Goal: Transaction & Acquisition: Purchase product/service

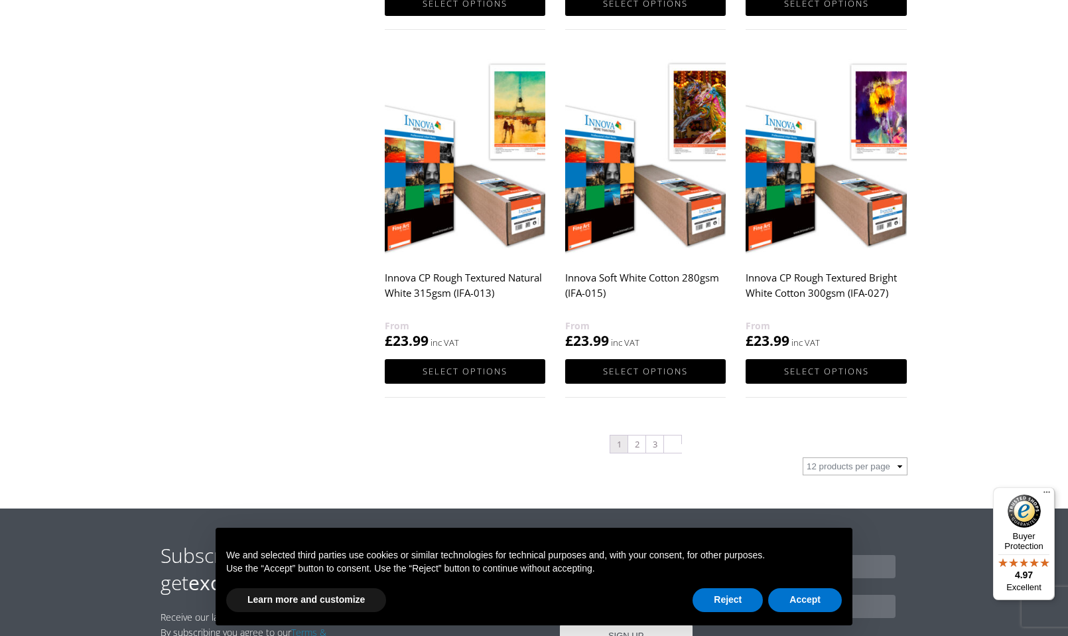
scroll to position [1331, 0]
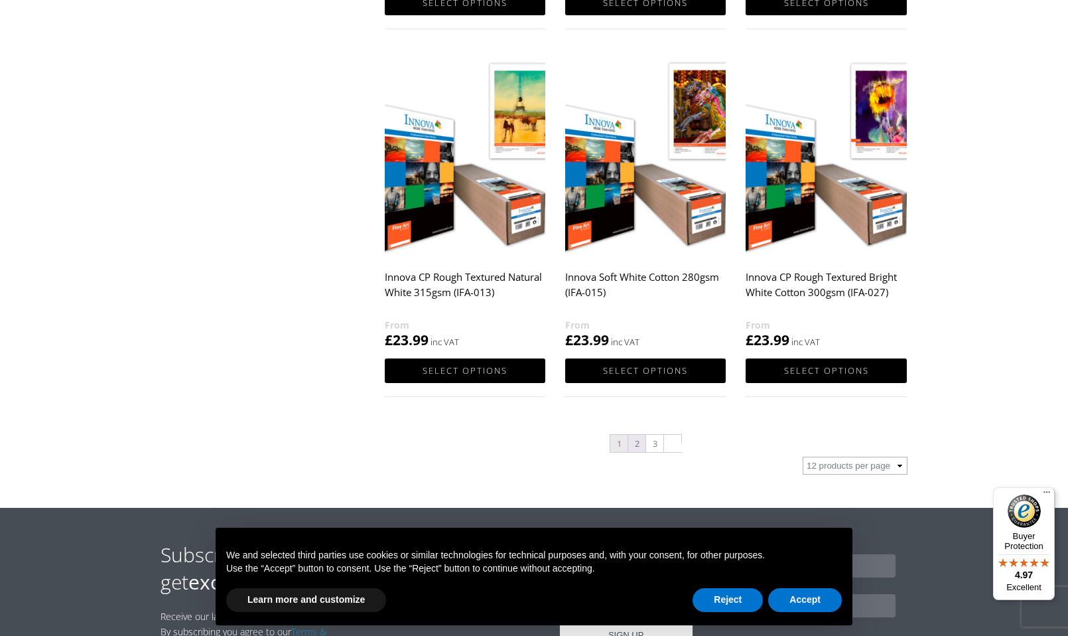
click at [638, 443] on link "2" at bounding box center [636, 443] width 17 height 17
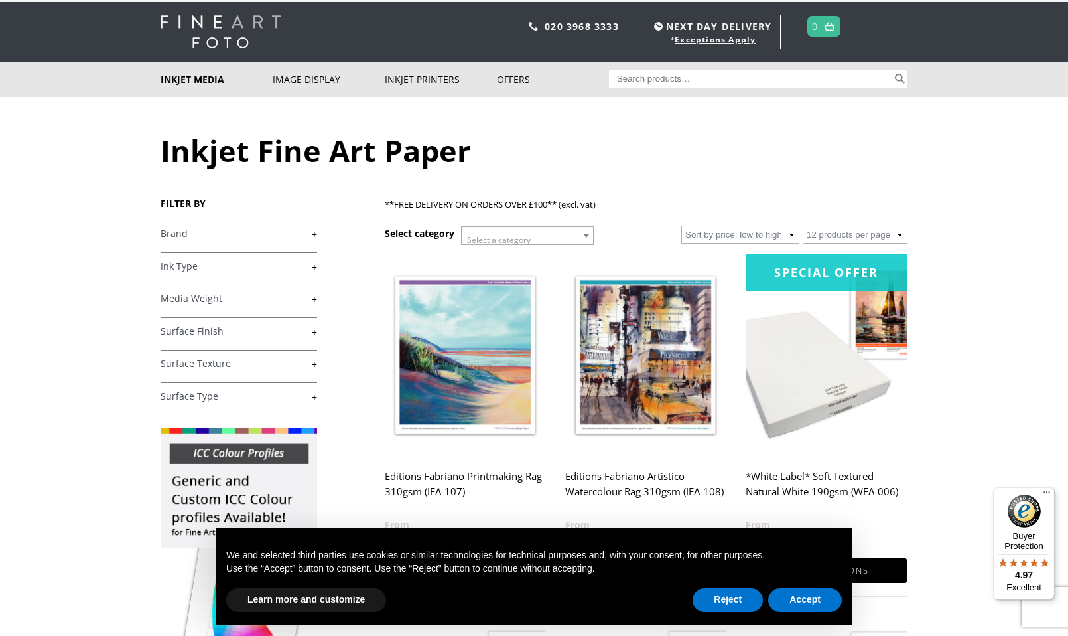
scroll to position [29, 0]
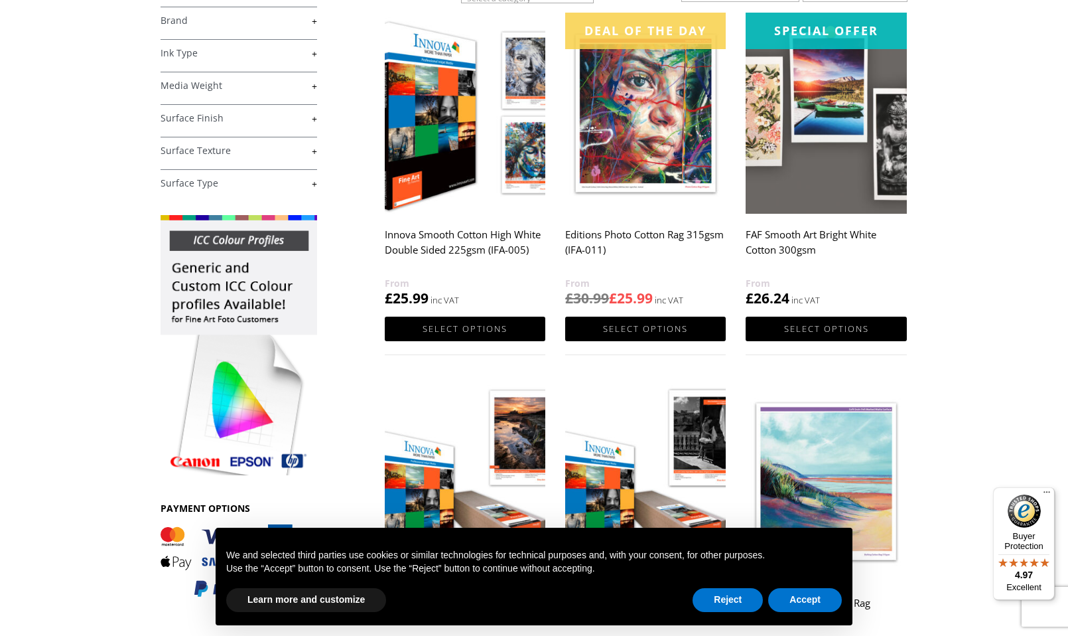
scroll to position [253, 0]
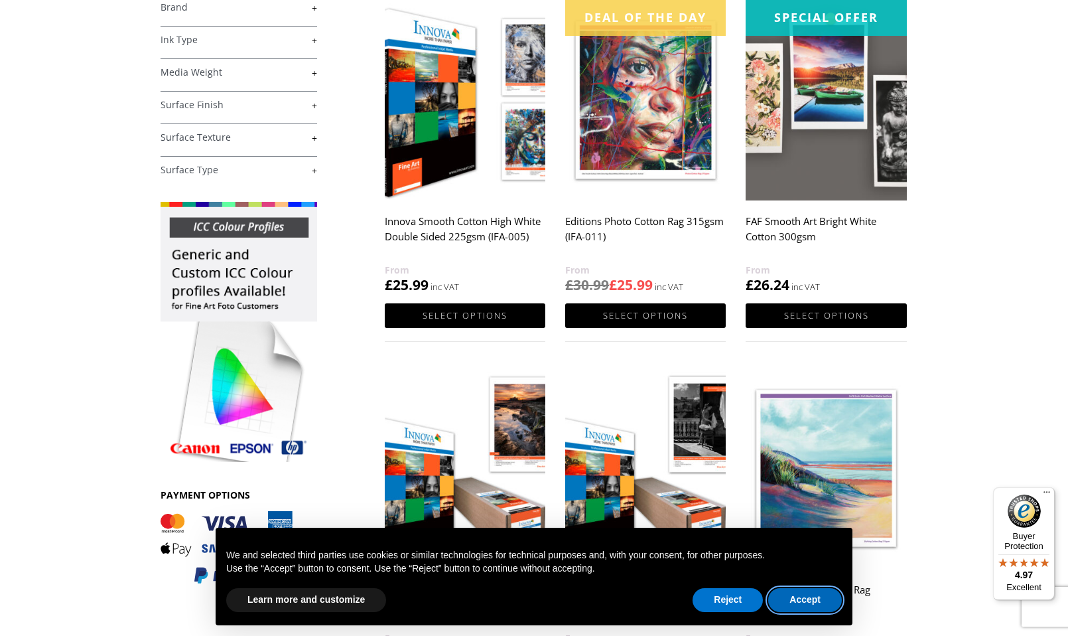
click at [798, 602] on button "Accept" at bounding box center [805, 600] width 74 height 24
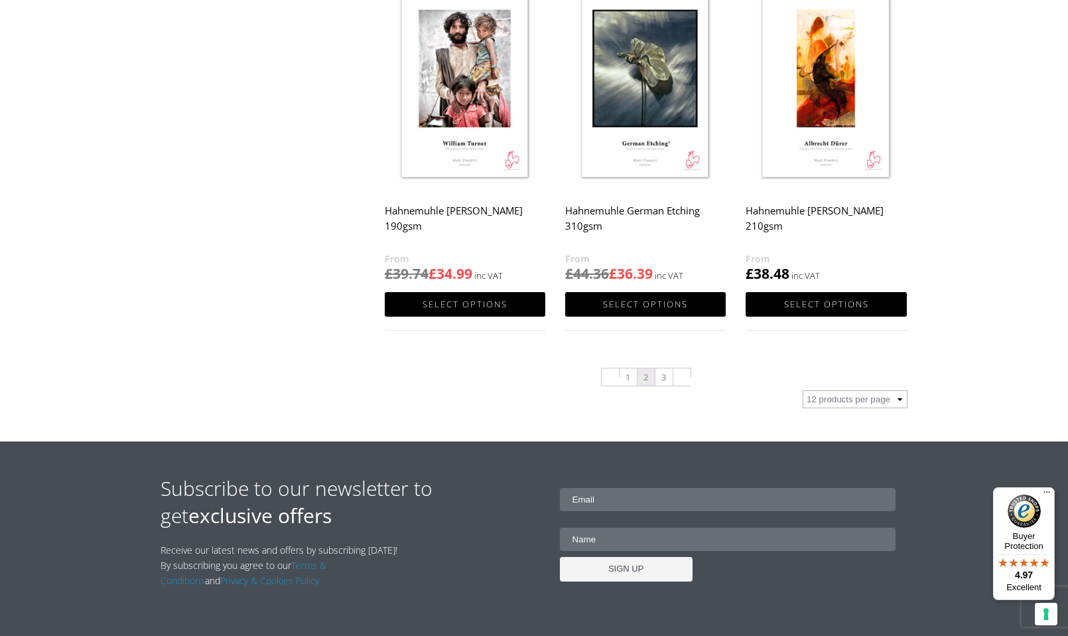
scroll to position [1371, 0]
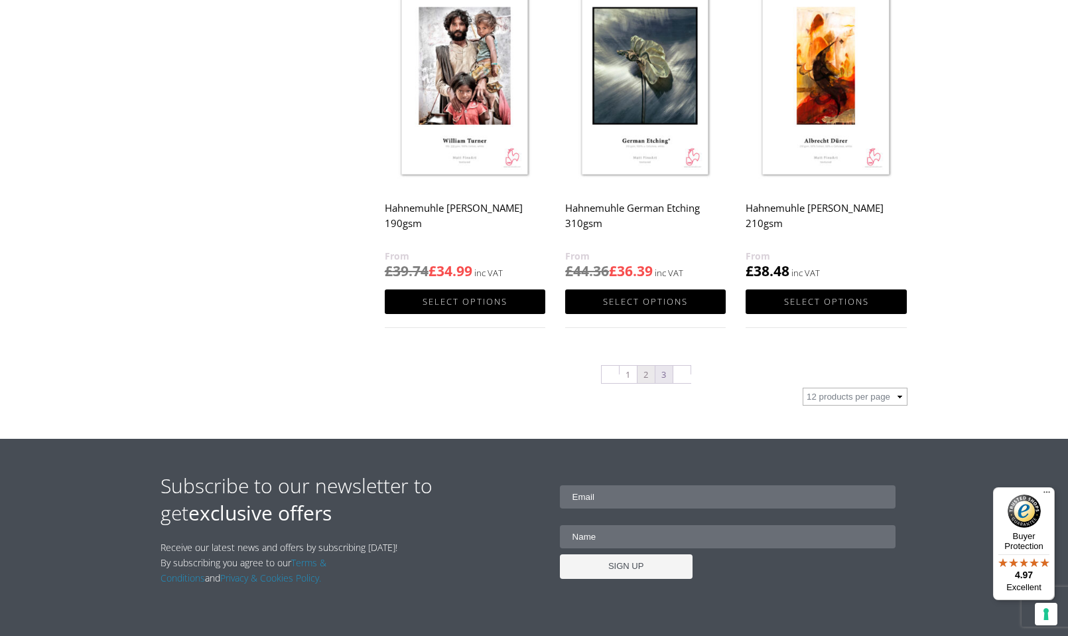
click at [661, 373] on link "3" at bounding box center [664, 374] width 17 height 17
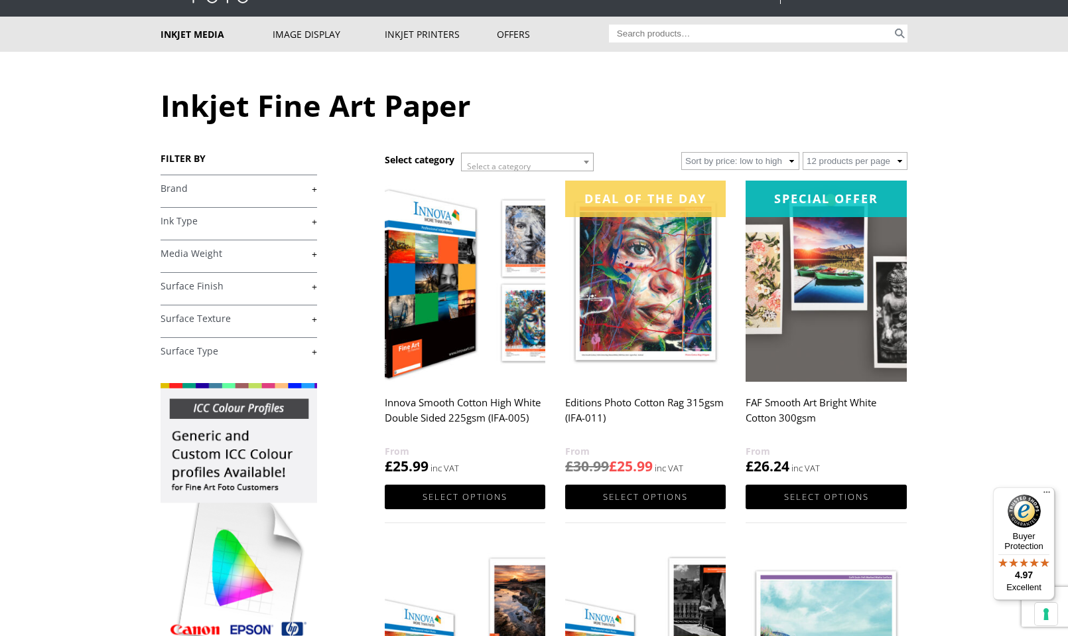
scroll to position [77, 0]
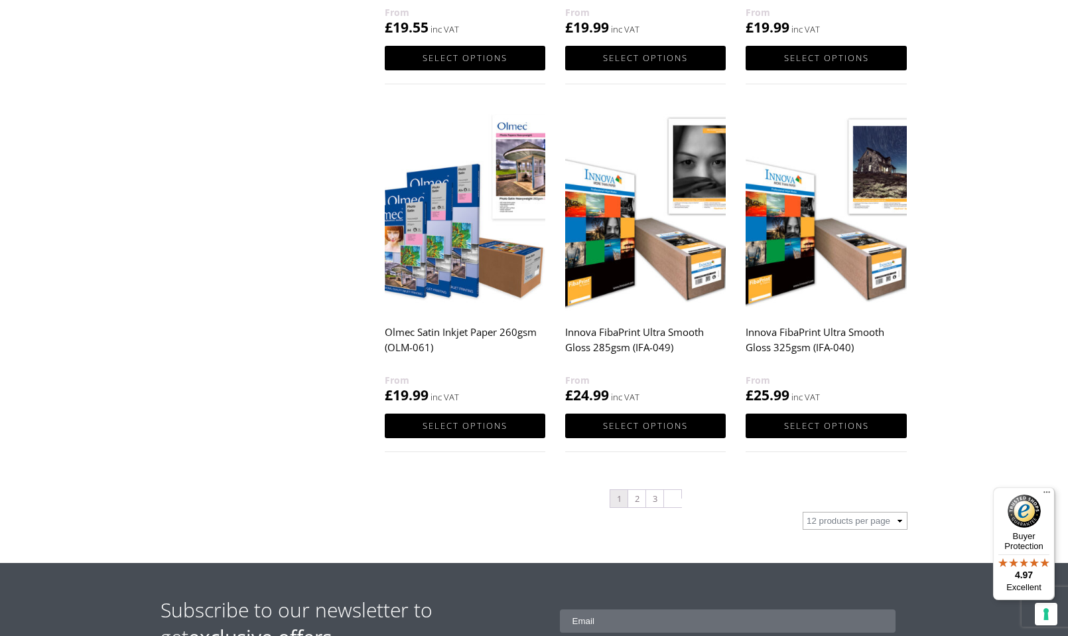
scroll to position [1250, 0]
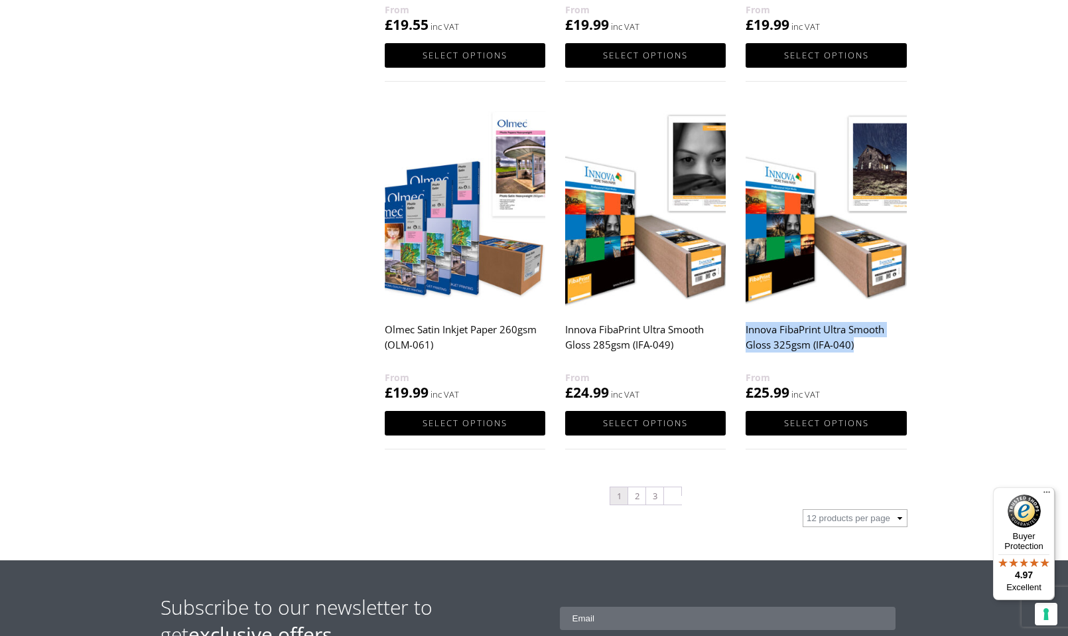
drag, startPoint x: 744, startPoint y: 327, endPoint x: 857, endPoint y: 344, distance: 114.1
click at [671, 382] on span "£ 24.99" at bounding box center [645, 386] width 161 height 33
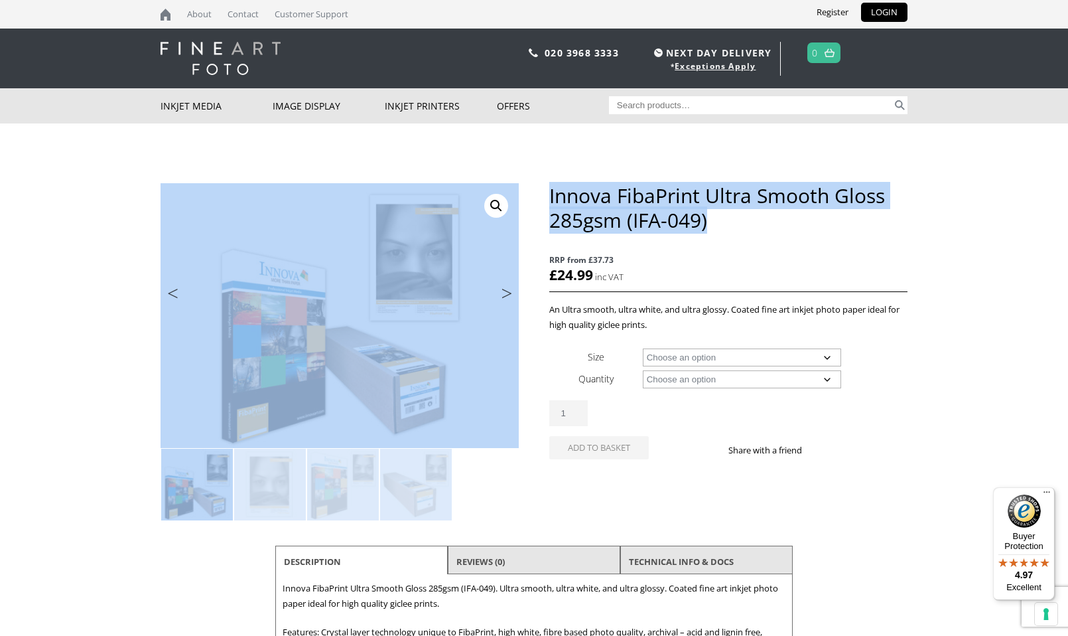
drag, startPoint x: 548, startPoint y: 198, endPoint x: 716, endPoint y: 221, distance: 169.5
click at [716, 221] on div "🔍 Previous Next Innova FibaPrint Ultra Smooth Gloss 285gsm (IFA-049) RRP from £…" at bounding box center [534, 451] width 747 height 536
click at [716, 221] on h1 "Innova FibaPrint Ultra Smooth Gloss 285gsm (IFA-049)" at bounding box center [728, 207] width 358 height 49
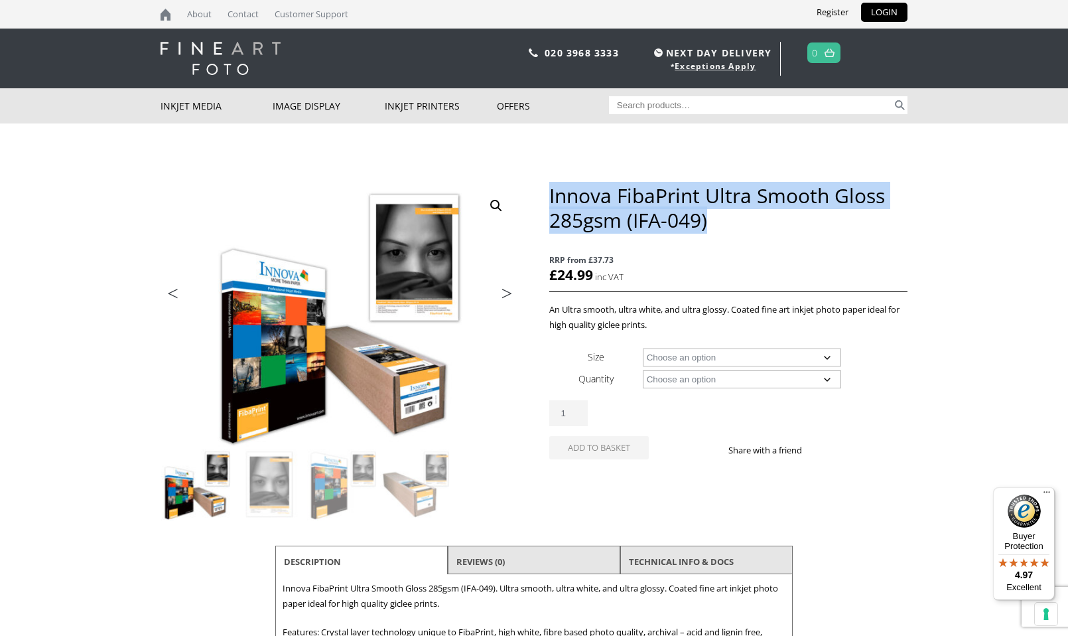
drag, startPoint x: 716, startPoint y: 221, endPoint x: 549, endPoint y: 198, distance: 168.7
click at [549, 198] on h1 "Innova FibaPrint Ultra Smooth Gloss 285gsm (IFA-049)" at bounding box center [728, 207] width 358 height 49
copy h1 "Innova FibaPrint Ultra Smooth Gloss 285gsm (IFA-049)"
